Goal: Find specific page/section: Find specific page/section

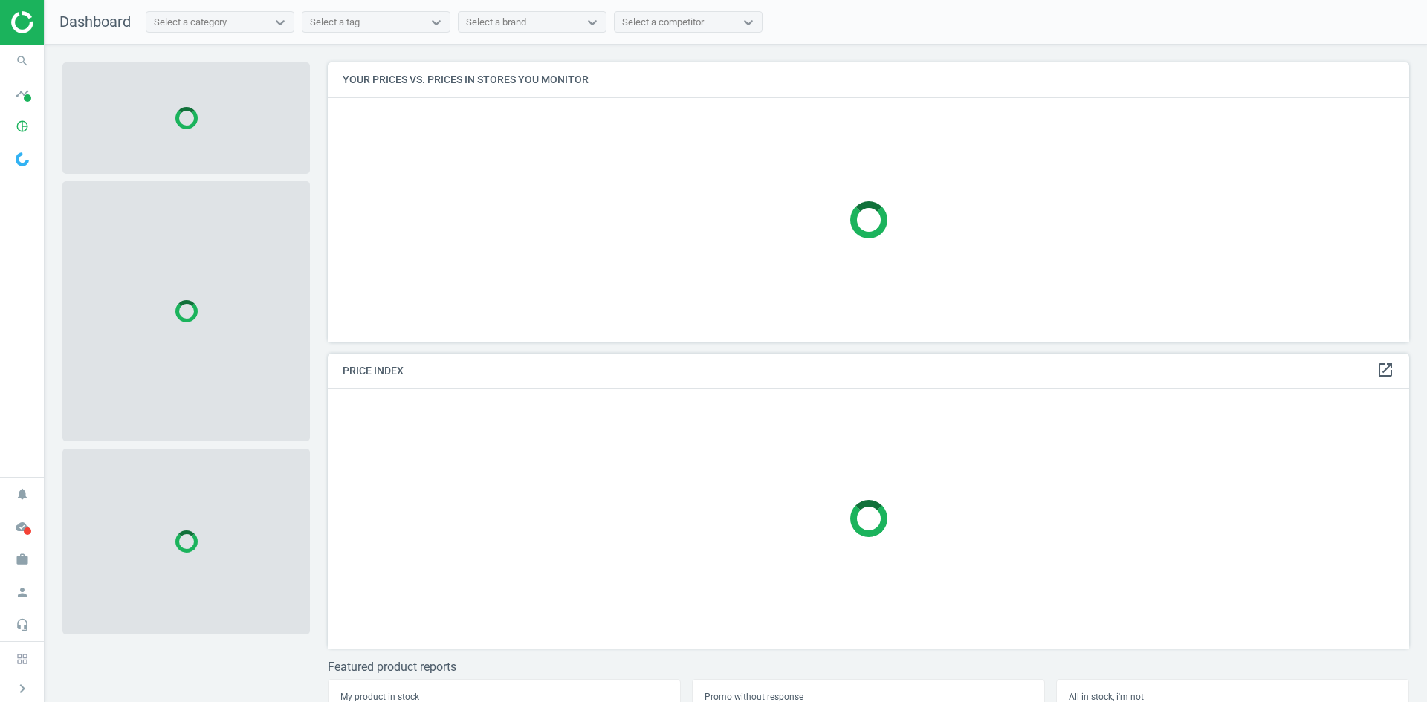
scroll to position [302, 1093]
click at [27, 59] on icon "search" at bounding box center [22, 61] width 28 height 28
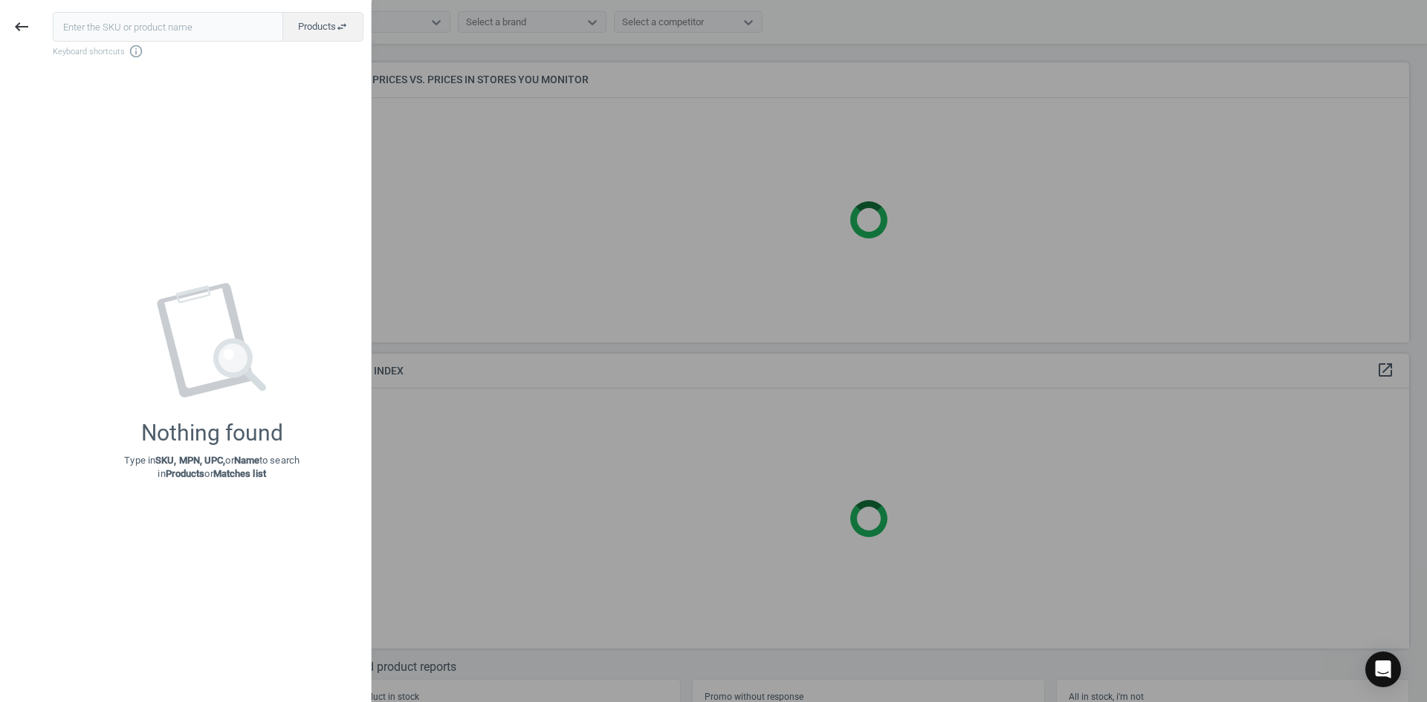
click at [91, 30] on input "text" at bounding box center [168, 27] width 230 height 30
type input "15162829"
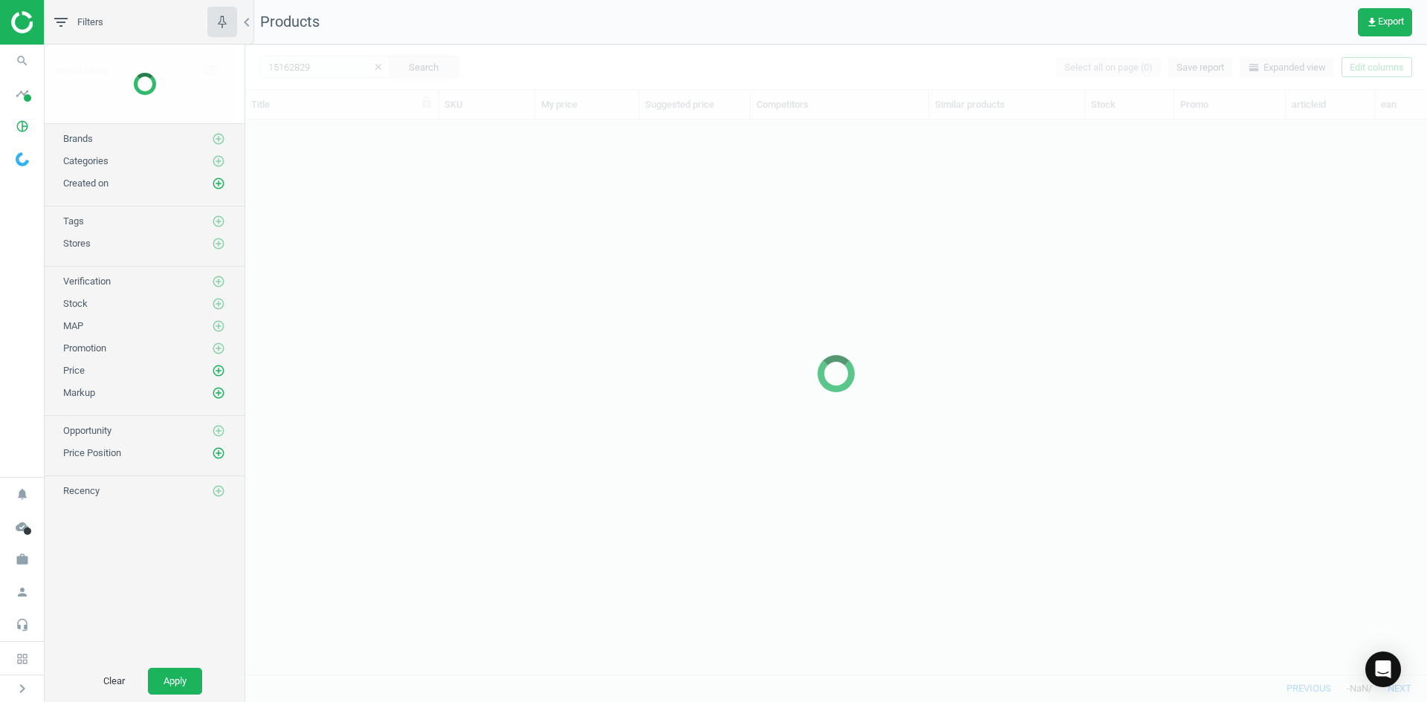
scroll to position [532, 1170]
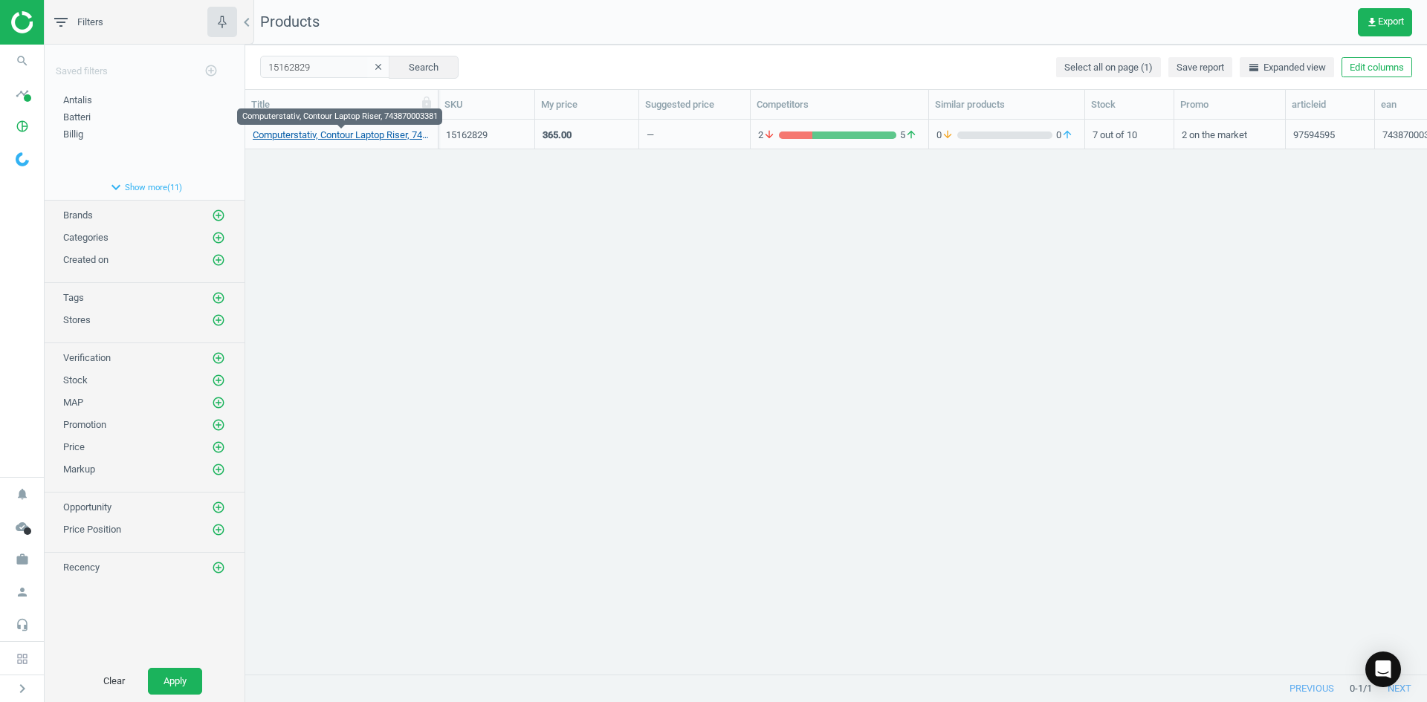
click at [368, 133] on link "Computerstativ, Contour Laptop Riser, 743870003381" at bounding box center [342, 135] width 178 height 13
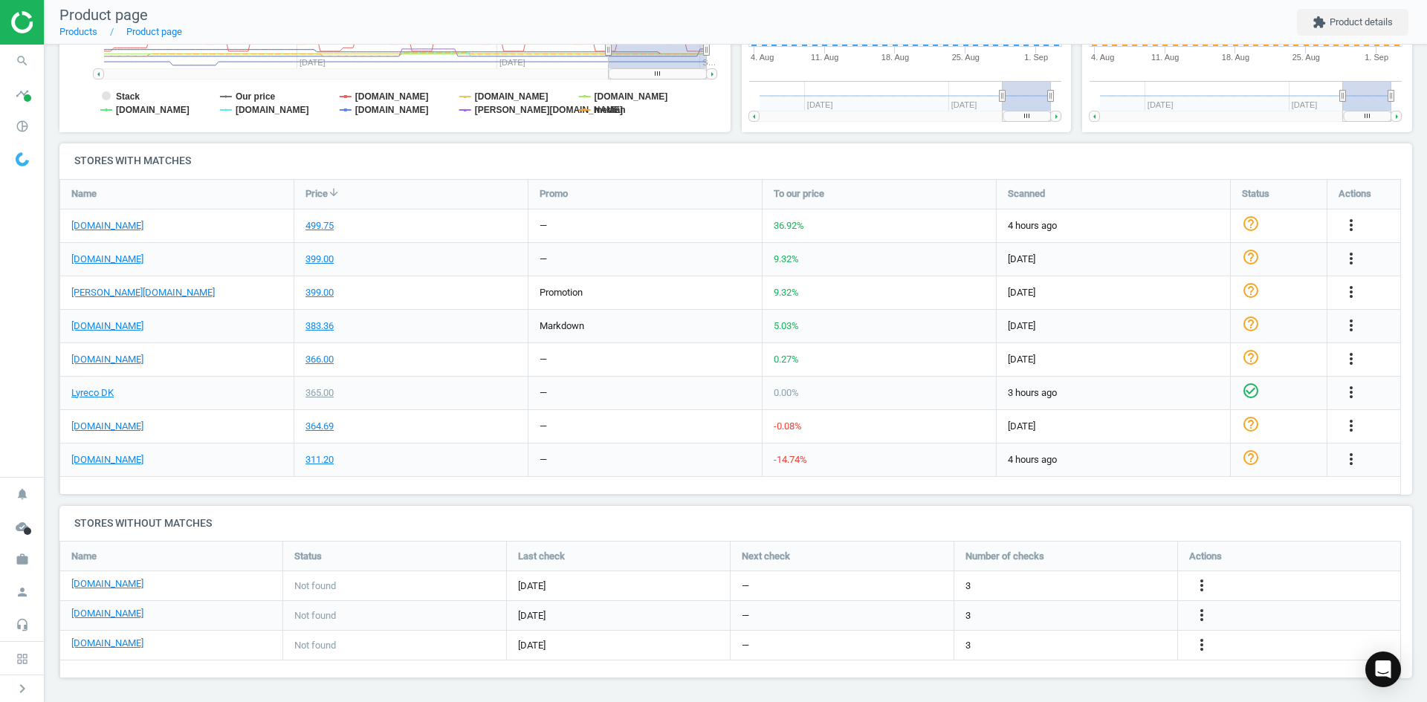
scroll to position [406, 0]
